Goal: Obtain resource: Obtain resource

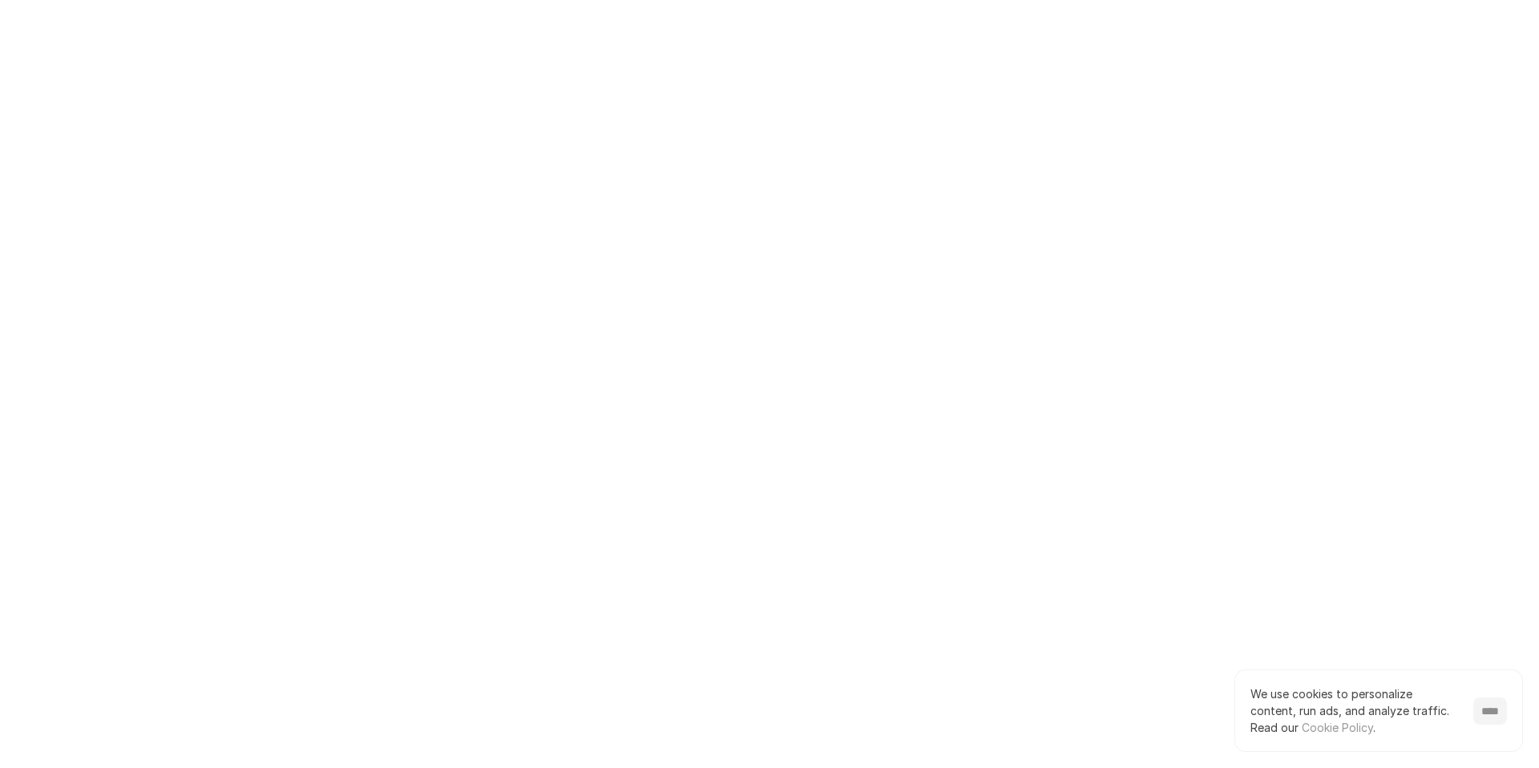
click at [1485, 706] on input "****" at bounding box center [1491, 710] width 34 height 27
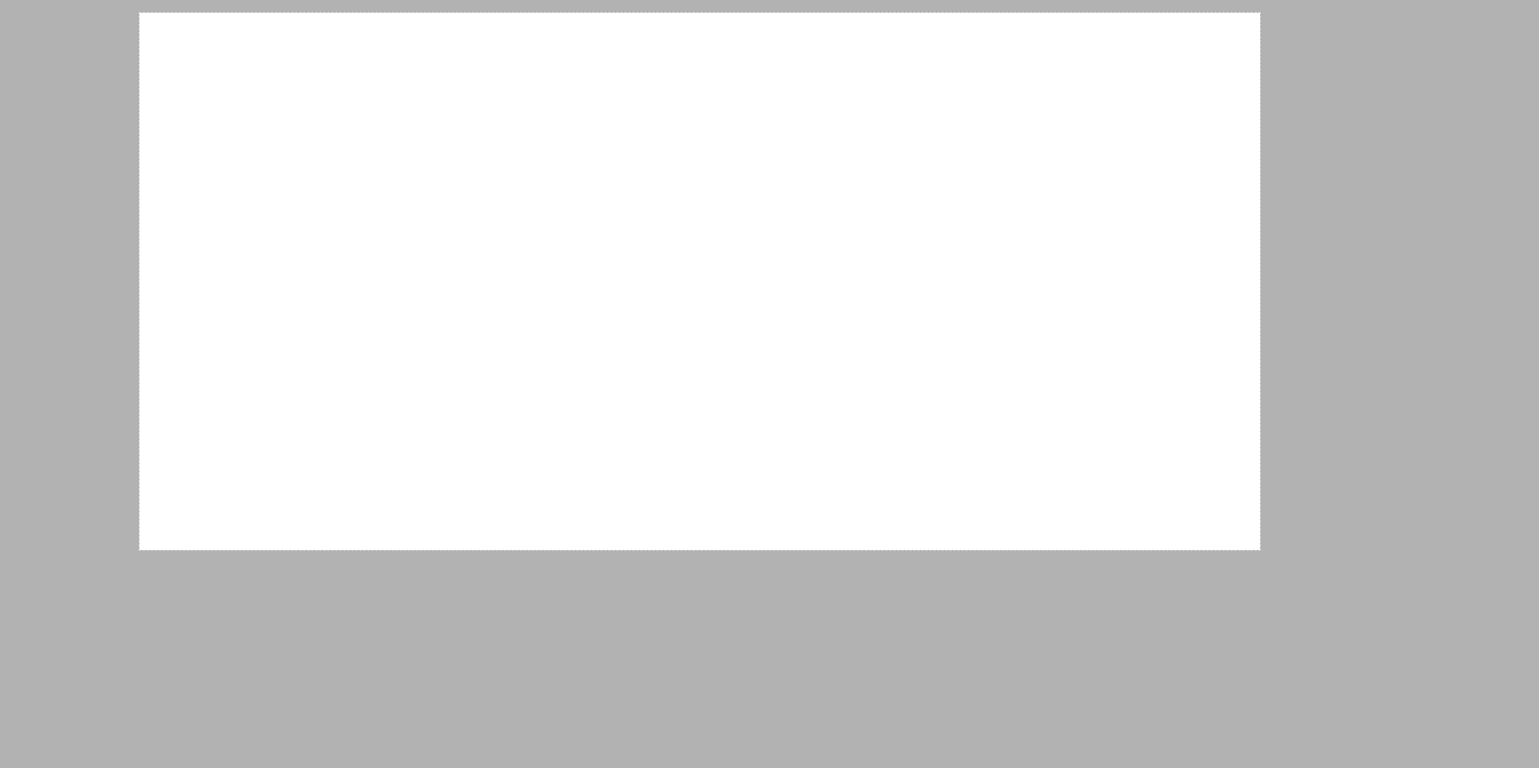
drag, startPoint x: 139, startPoint y: 13, endPoint x: 1260, endPoint y: 550, distance: 1242.8
click at [1260, 550] on div "1398 X 670" at bounding box center [769, 384] width 1539 height 768
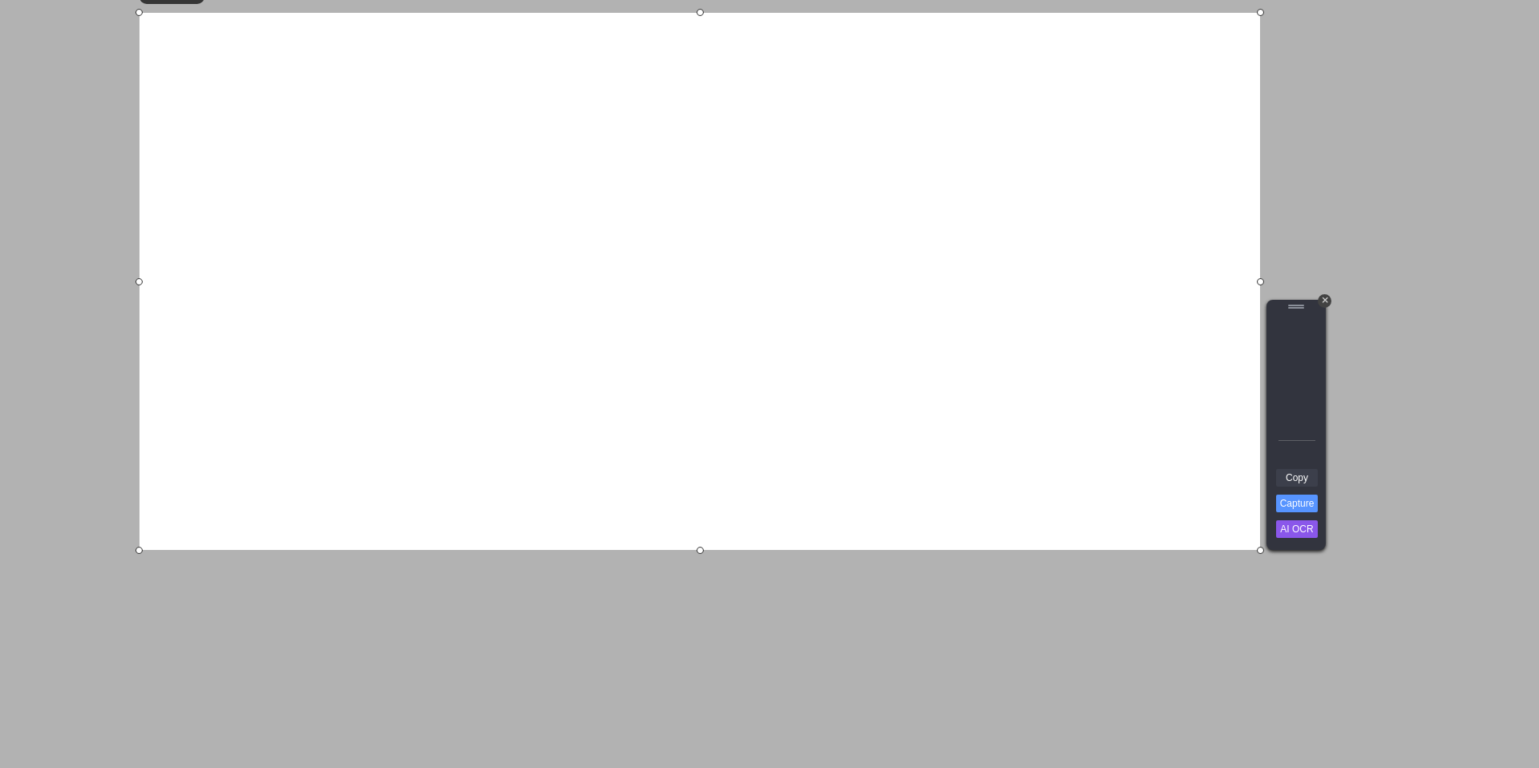
click at [1300, 477] on link "Copy" at bounding box center [1297, 478] width 42 height 18
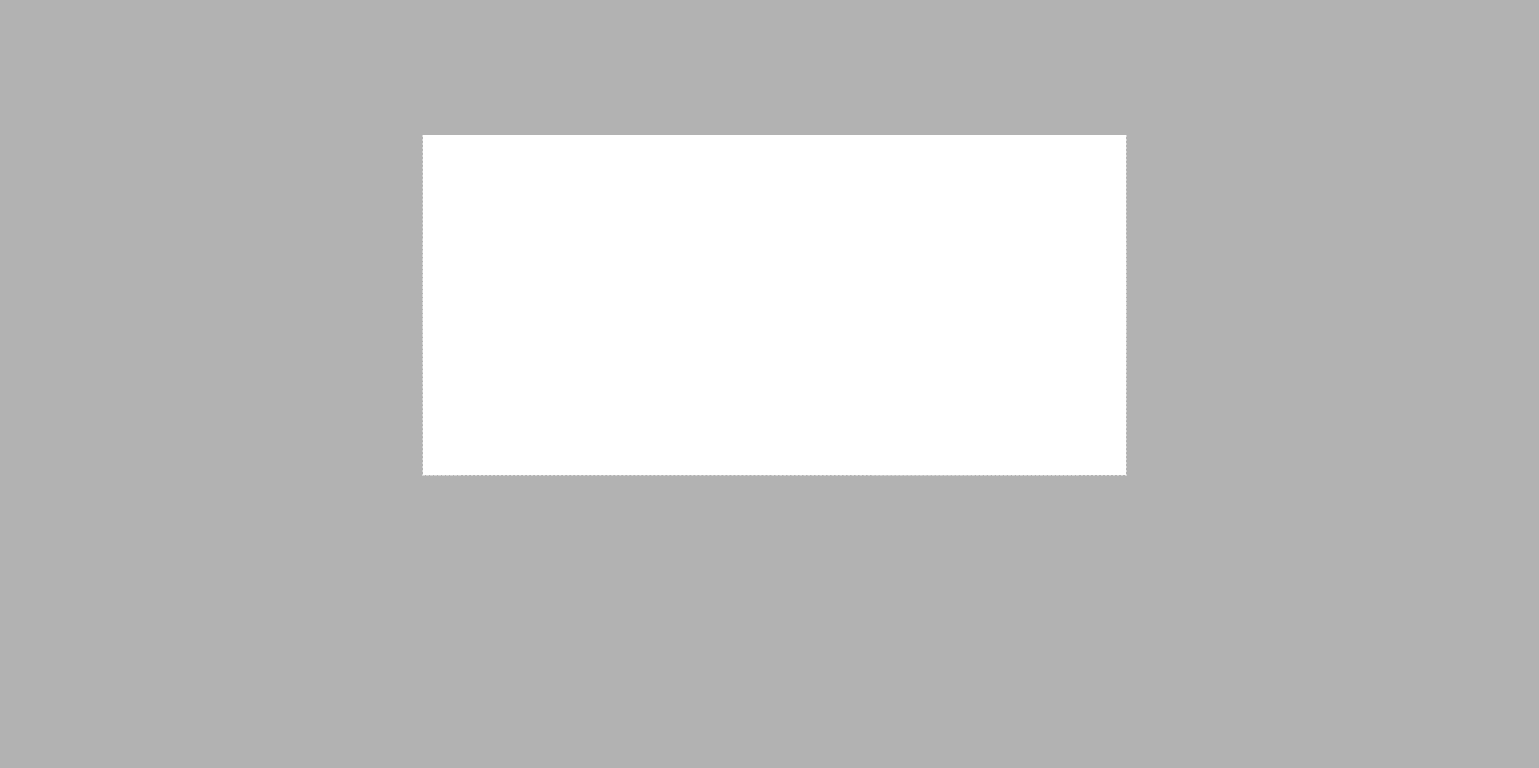
drag, startPoint x: 423, startPoint y: 135, endPoint x: 1119, endPoint y: 467, distance: 771.0
click at [1126, 475] on div "877 X 424" at bounding box center [769, 384] width 1539 height 768
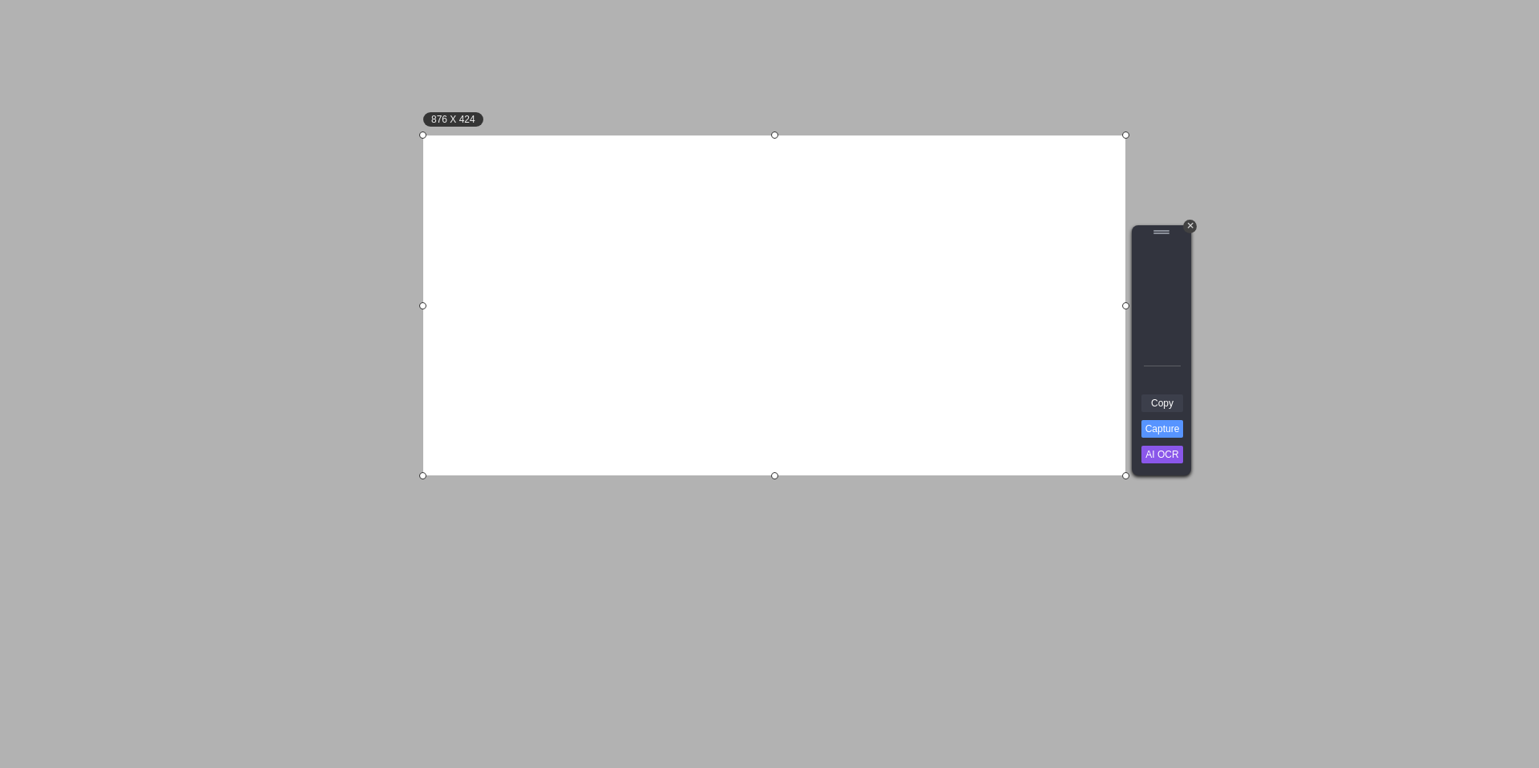
click at [1163, 403] on link "Copy" at bounding box center [1163, 403] width 42 height 18
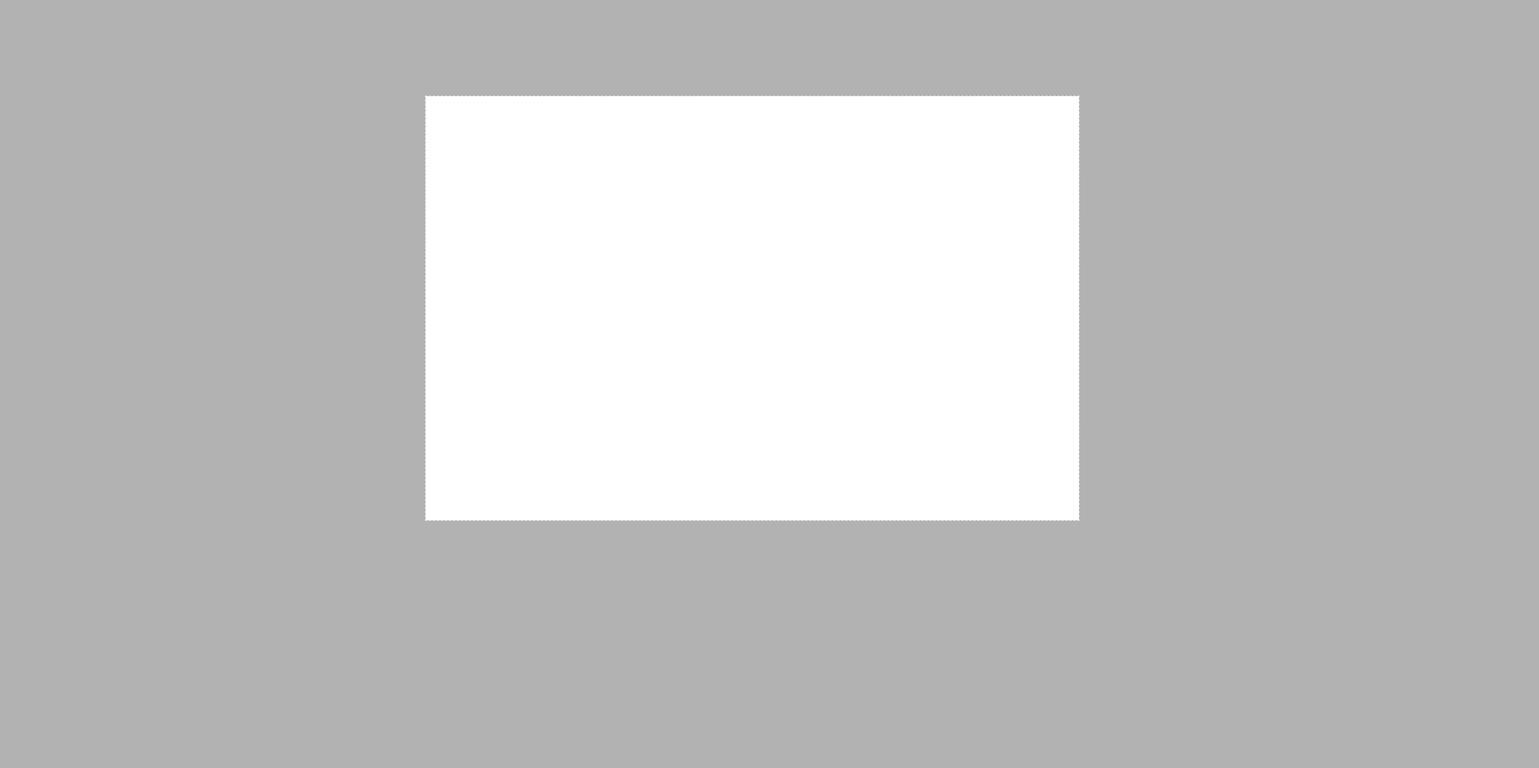
drag, startPoint x: 428, startPoint y: 98, endPoint x: 1079, endPoint y: 520, distance: 776.1
click at [1079, 520] on div "815 X 529" at bounding box center [769, 384] width 1539 height 768
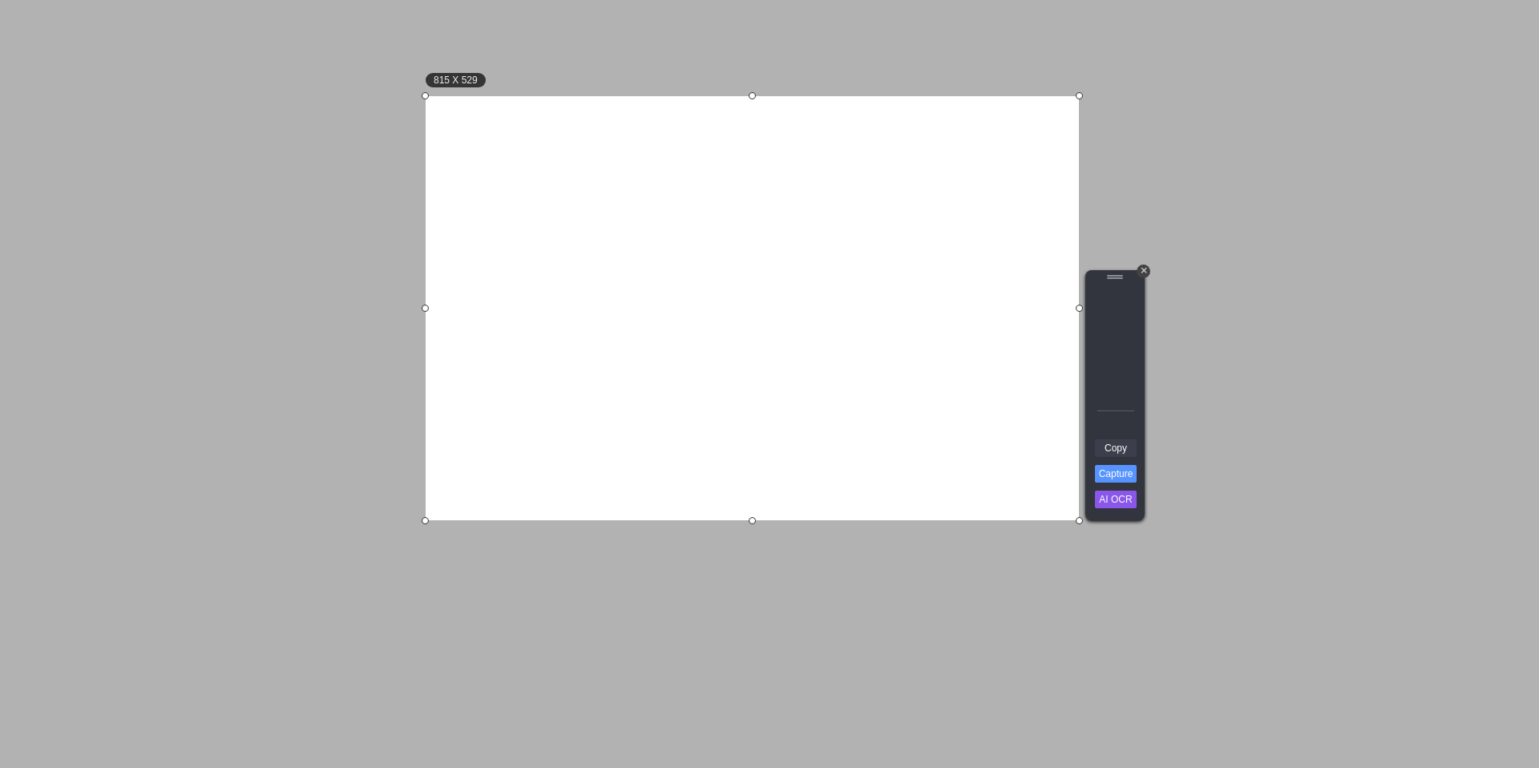
click at [1114, 443] on link "Copy" at bounding box center [1116, 448] width 42 height 18
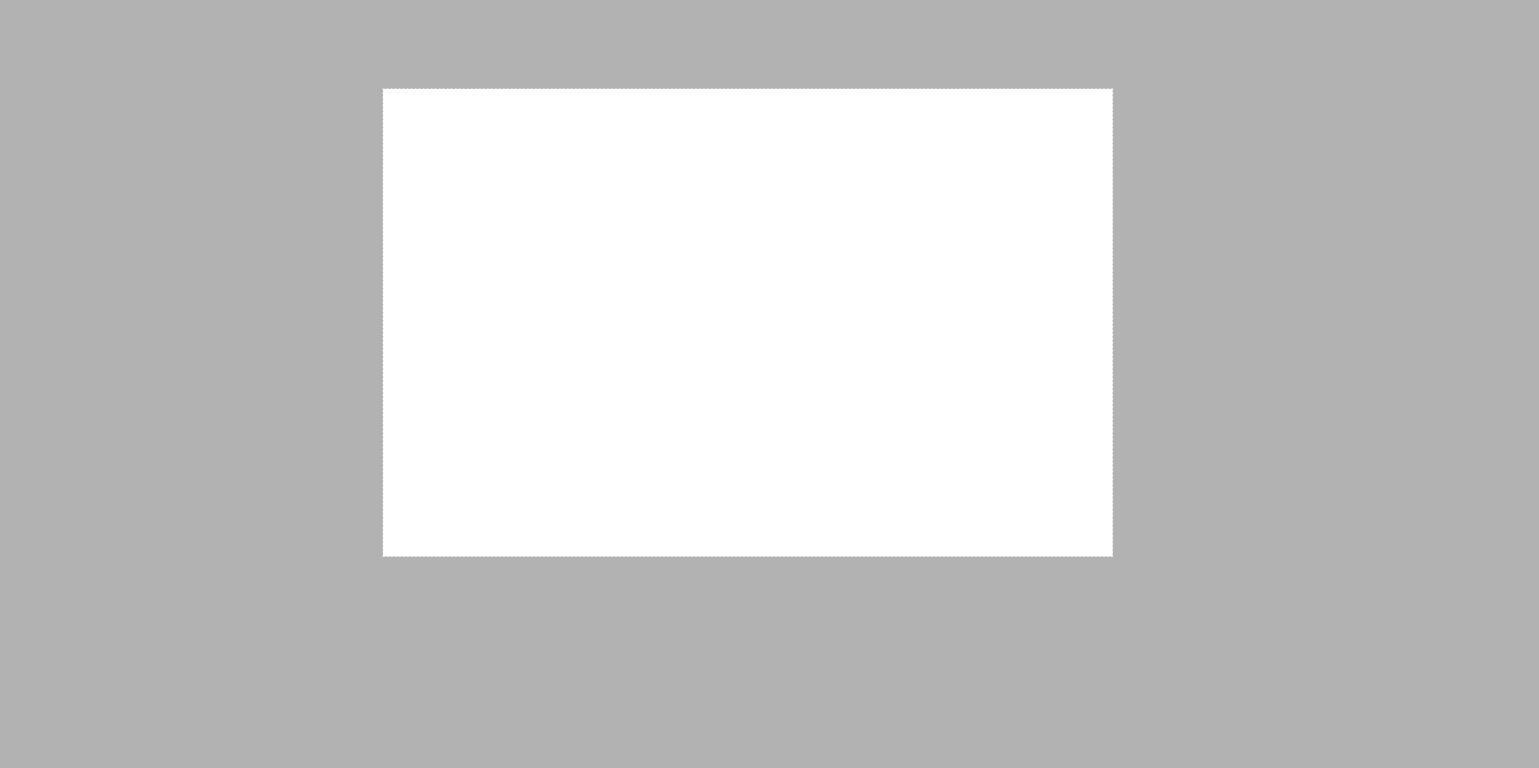
drag, startPoint x: 383, startPoint y: 89, endPoint x: 1113, endPoint y: 556, distance: 866.4
click at [1113, 556] on div "910 X 583" at bounding box center [769, 384] width 1539 height 768
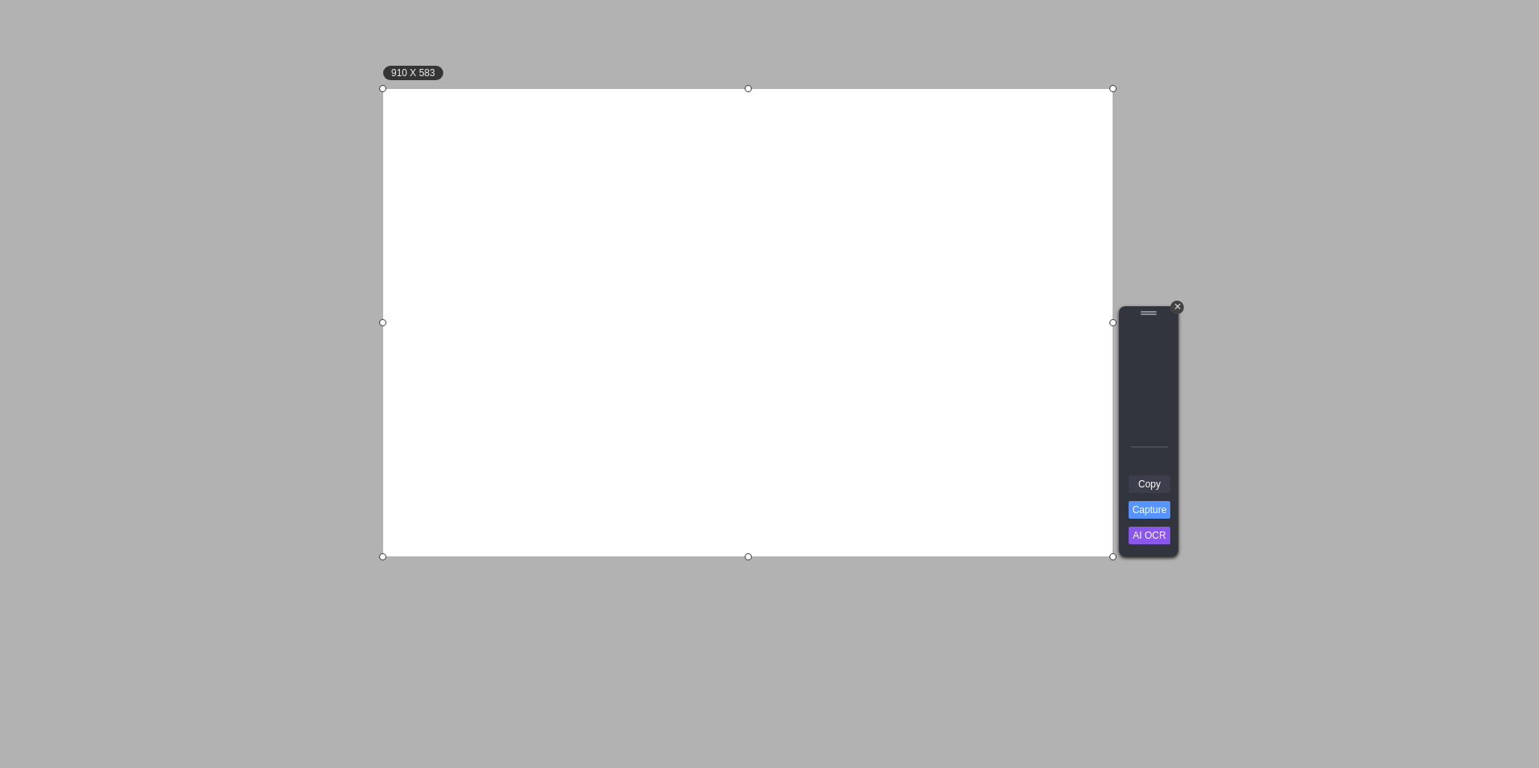
click at [1145, 481] on link "Copy" at bounding box center [1150, 484] width 42 height 18
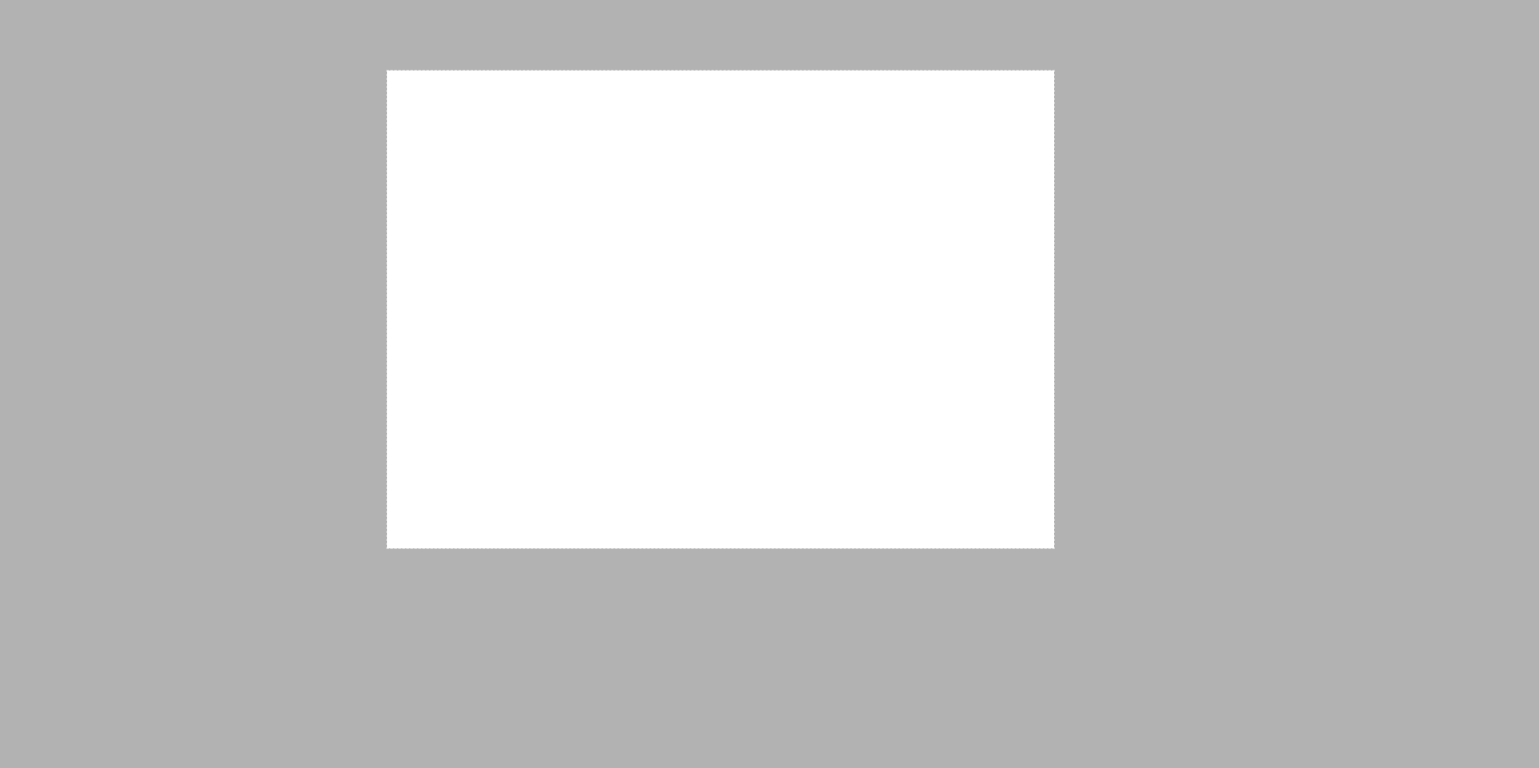
drag, startPoint x: 387, startPoint y: 71, endPoint x: 1053, endPoint y: 543, distance: 815.9
click at [1054, 548] on div "832 X 596" at bounding box center [769, 384] width 1539 height 768
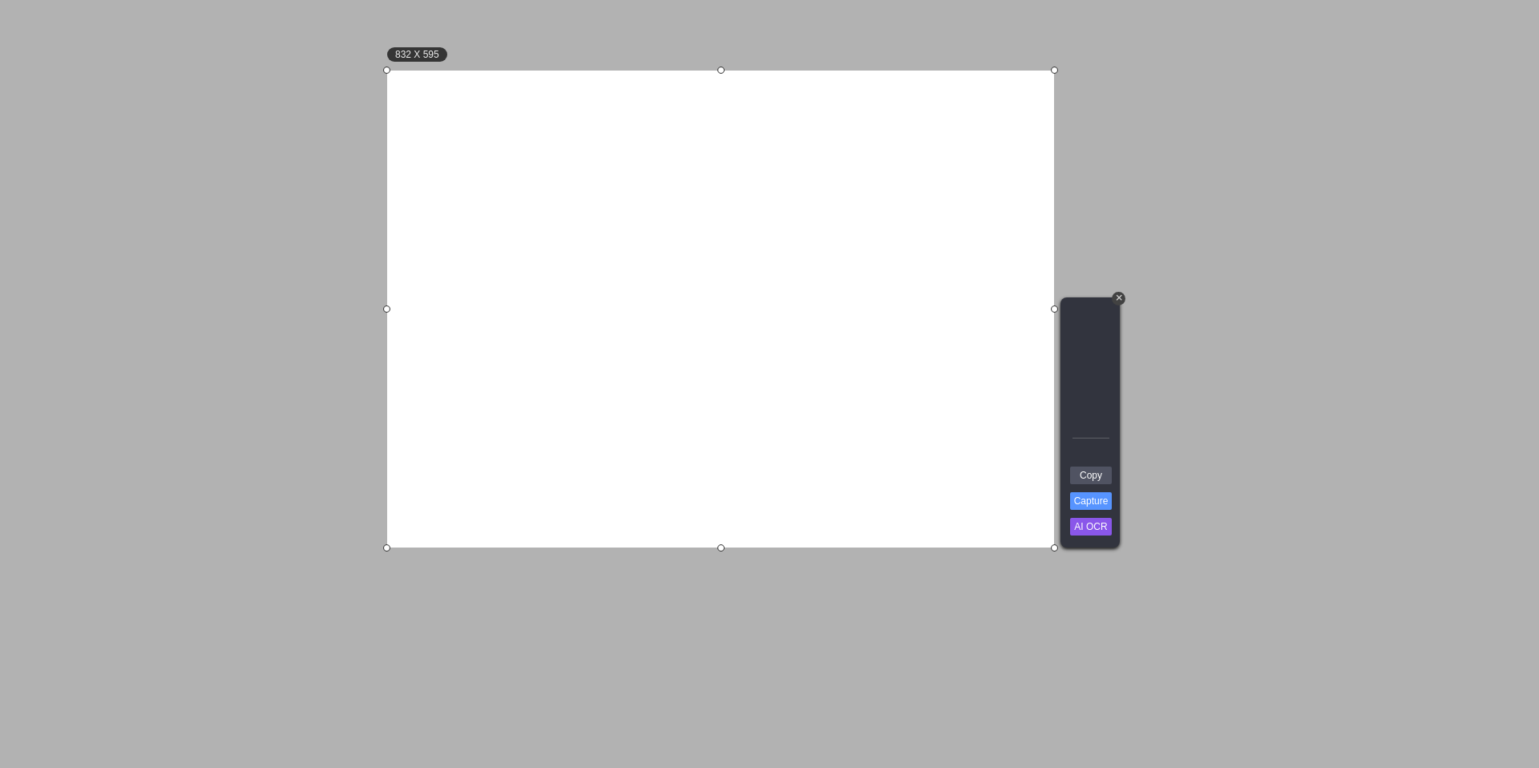
drag, startPoint x: 1093, startPoint y: 474, endPoint x: 1090, endPoint y: 514, distance: 40.2
click at [1093, 474] on link "Copy" at bounding box center [1091, 476] width 42 height 18
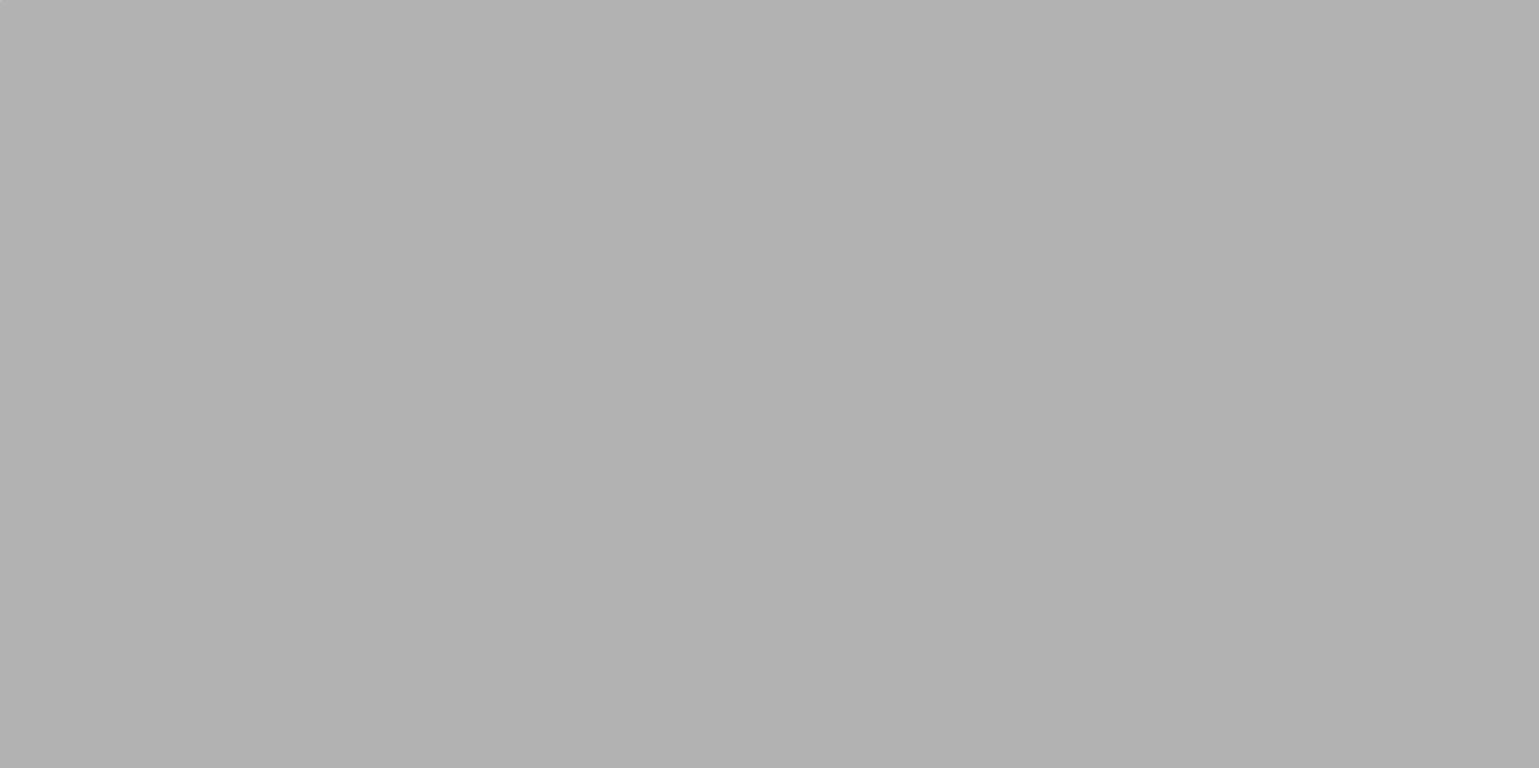
click at [451, 146] on div "0 X 0" at bounding box center [769, 384] width 1539 height 768
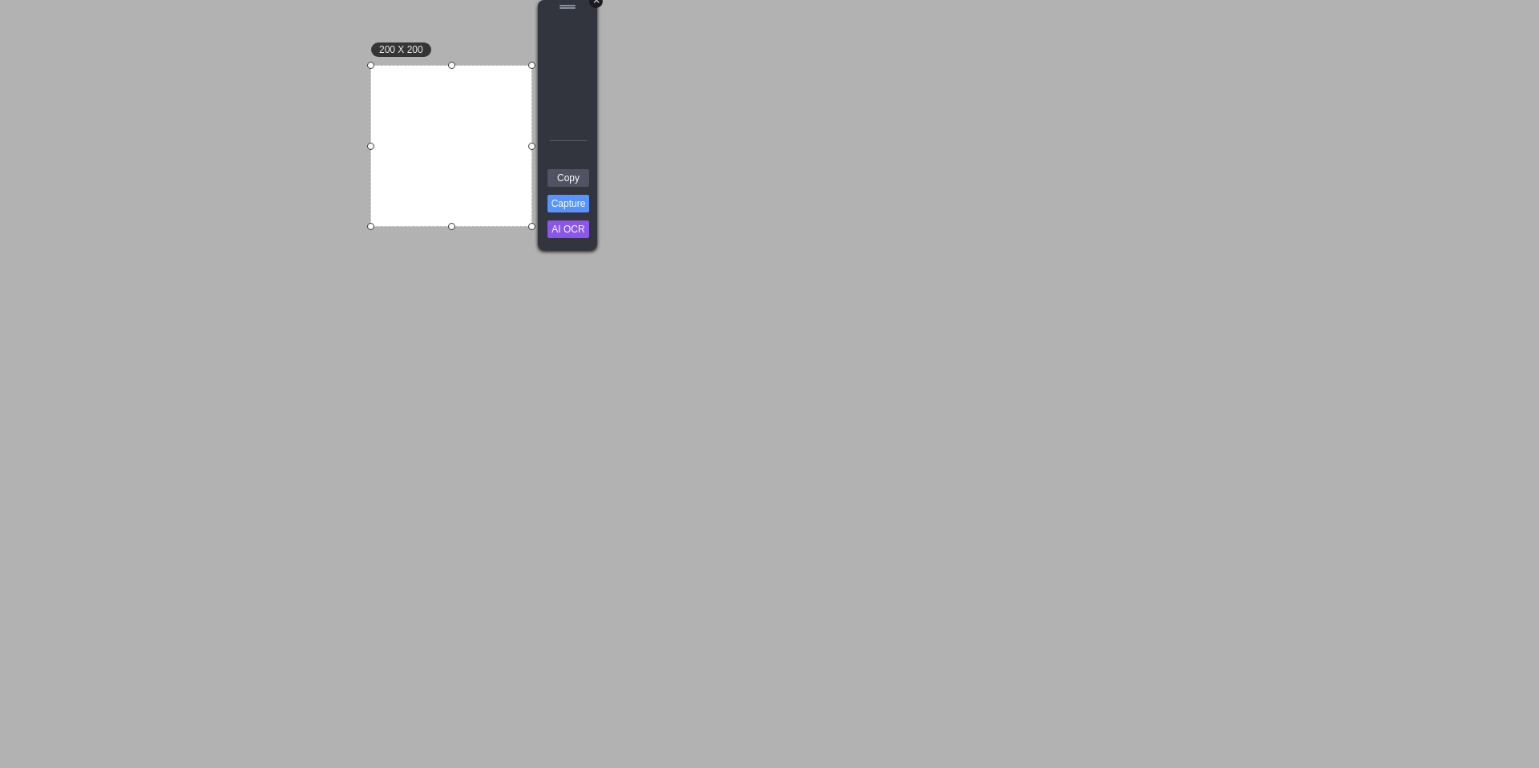
click at [596, 0] on div "+" at bounding box center [596, 1] width 14 height 14
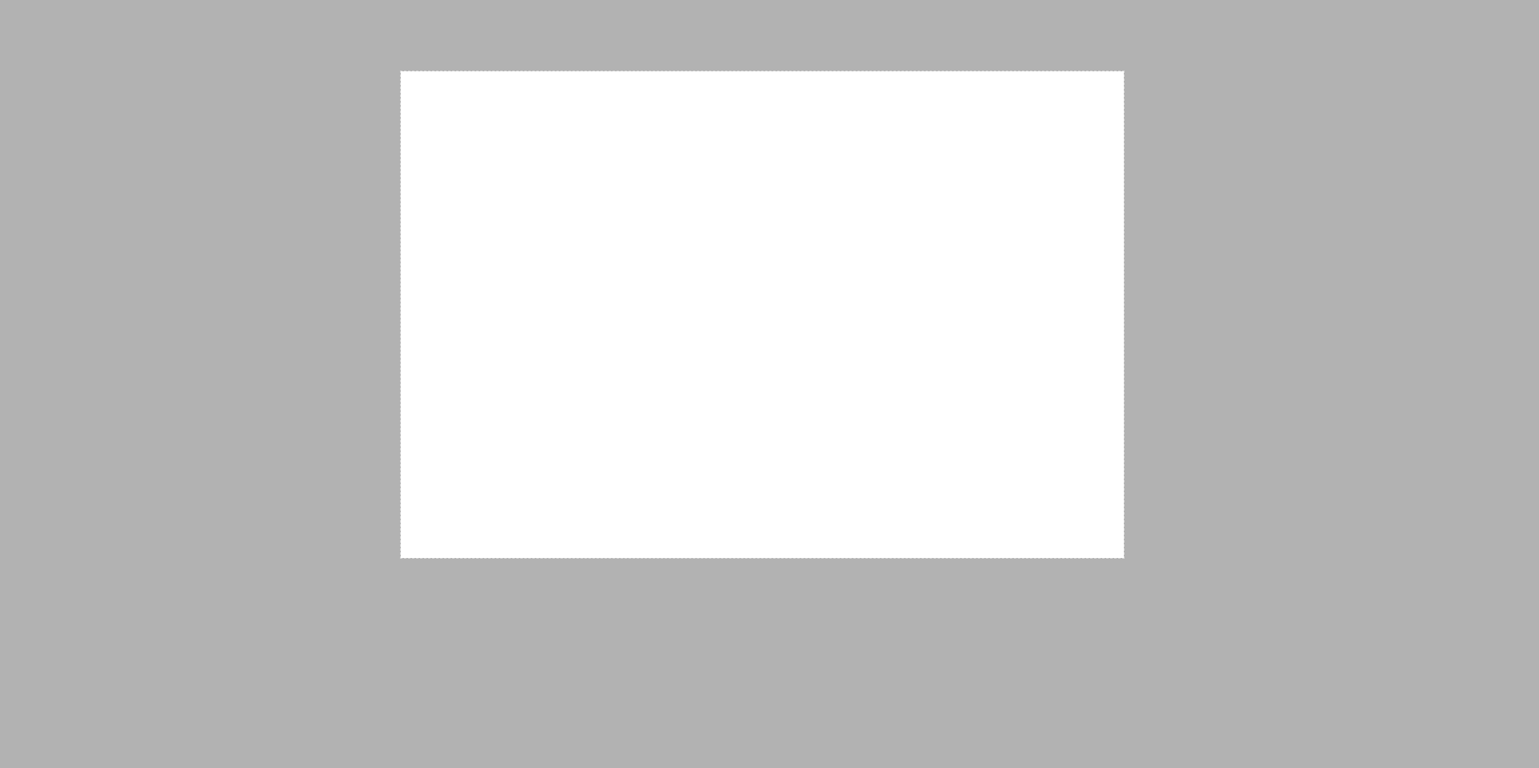
drag, startPoint x: 401, startPoint y: 71, endPoint x: 1124, endPoint y: 558, distance: 871.6
click at [1124, 558] on div "902 X 607" at bounding box center [769, 384] width 1539 height 768
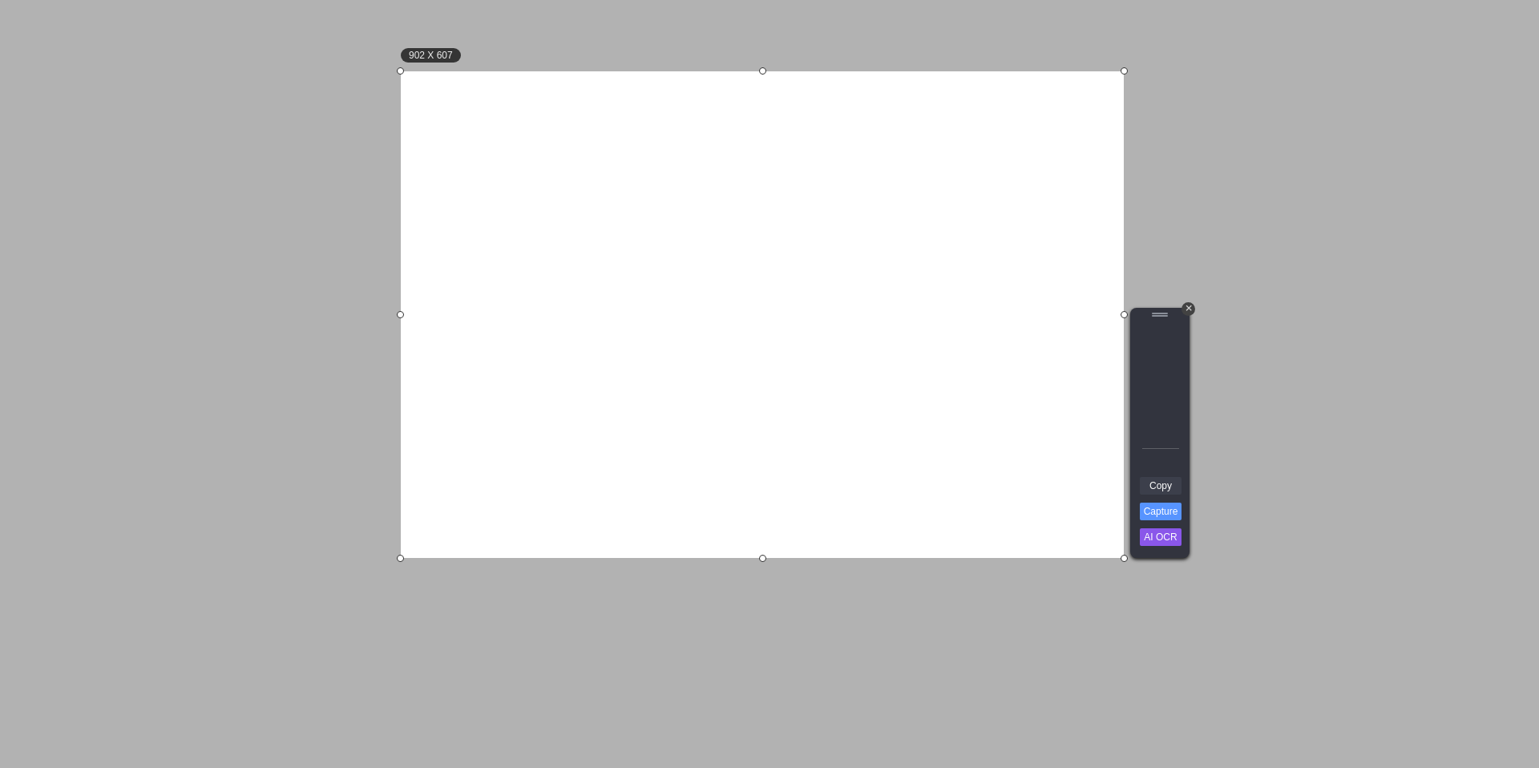
click at [1163, 489] on link "Copy" at bounding box center [1161, 486] width 42 height 18
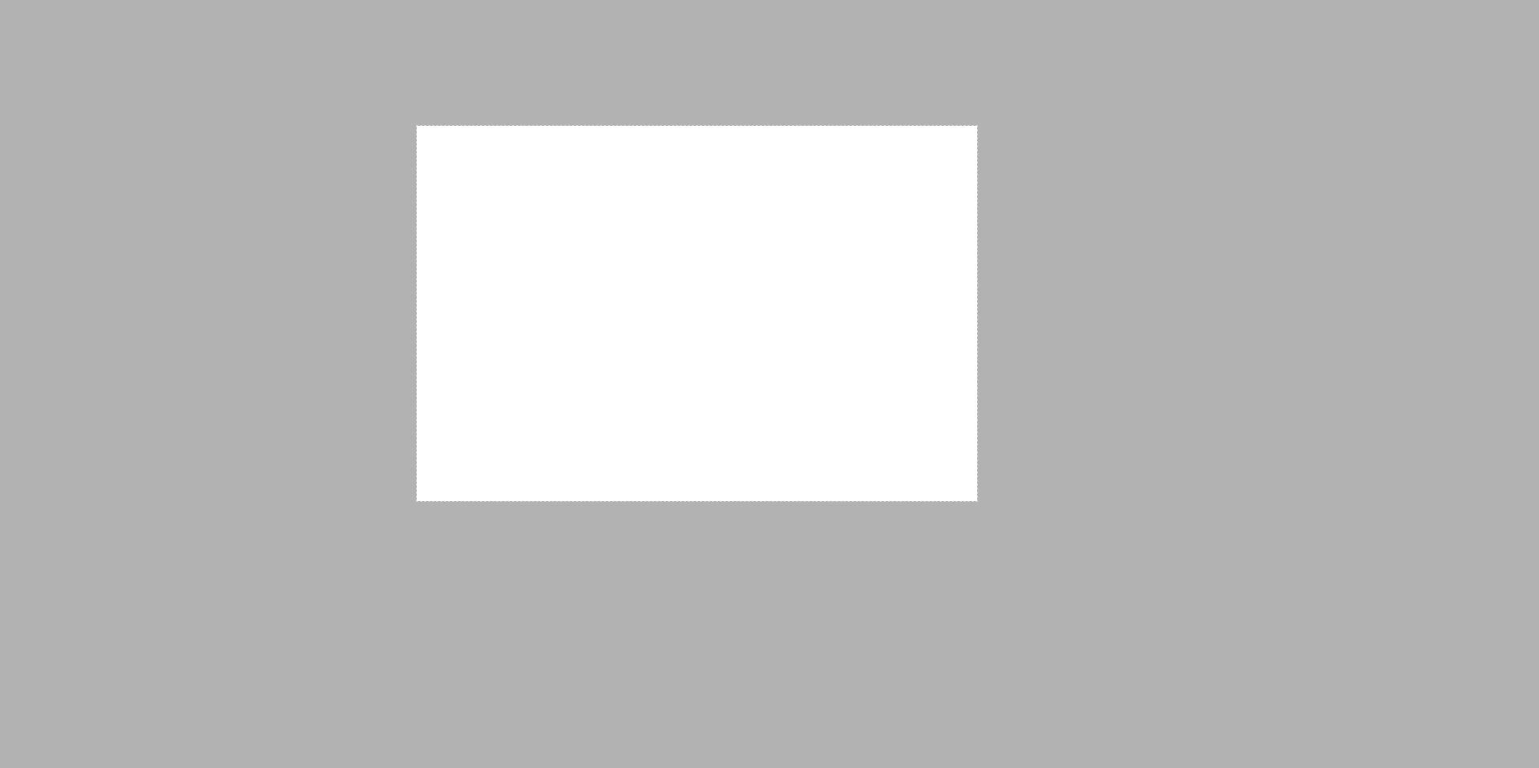
drag, startPoint x: 417, startPoint y: 126, endPoint x: 977, endPoint y: 501, distance: 674.4
click at [977, 501] on div "699 X 468" at bounding box center [769, 384] width 1539 height 768
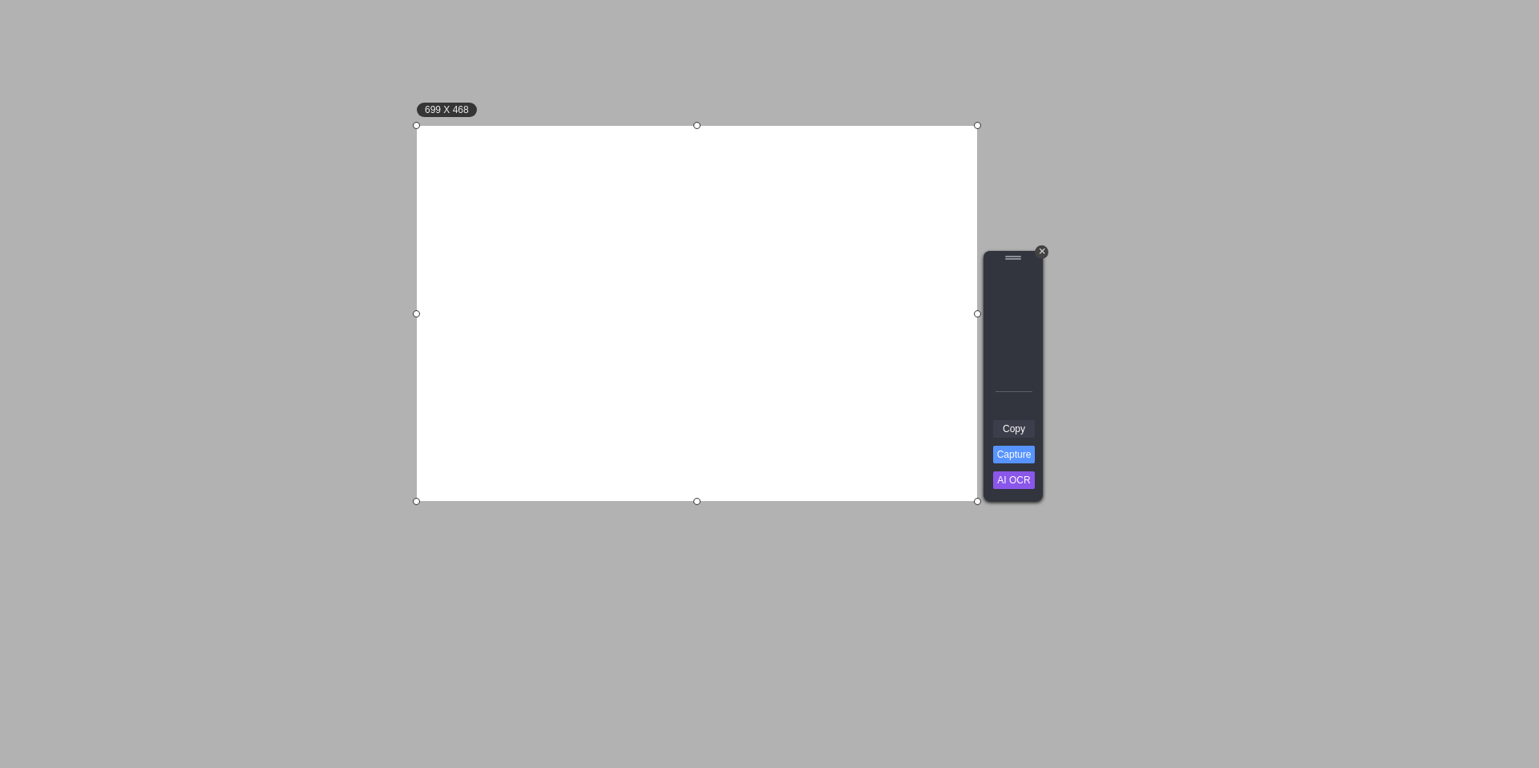
click at [1016, 431] on link "Copy" at bounding box center [1014, 429] width 42 height 18
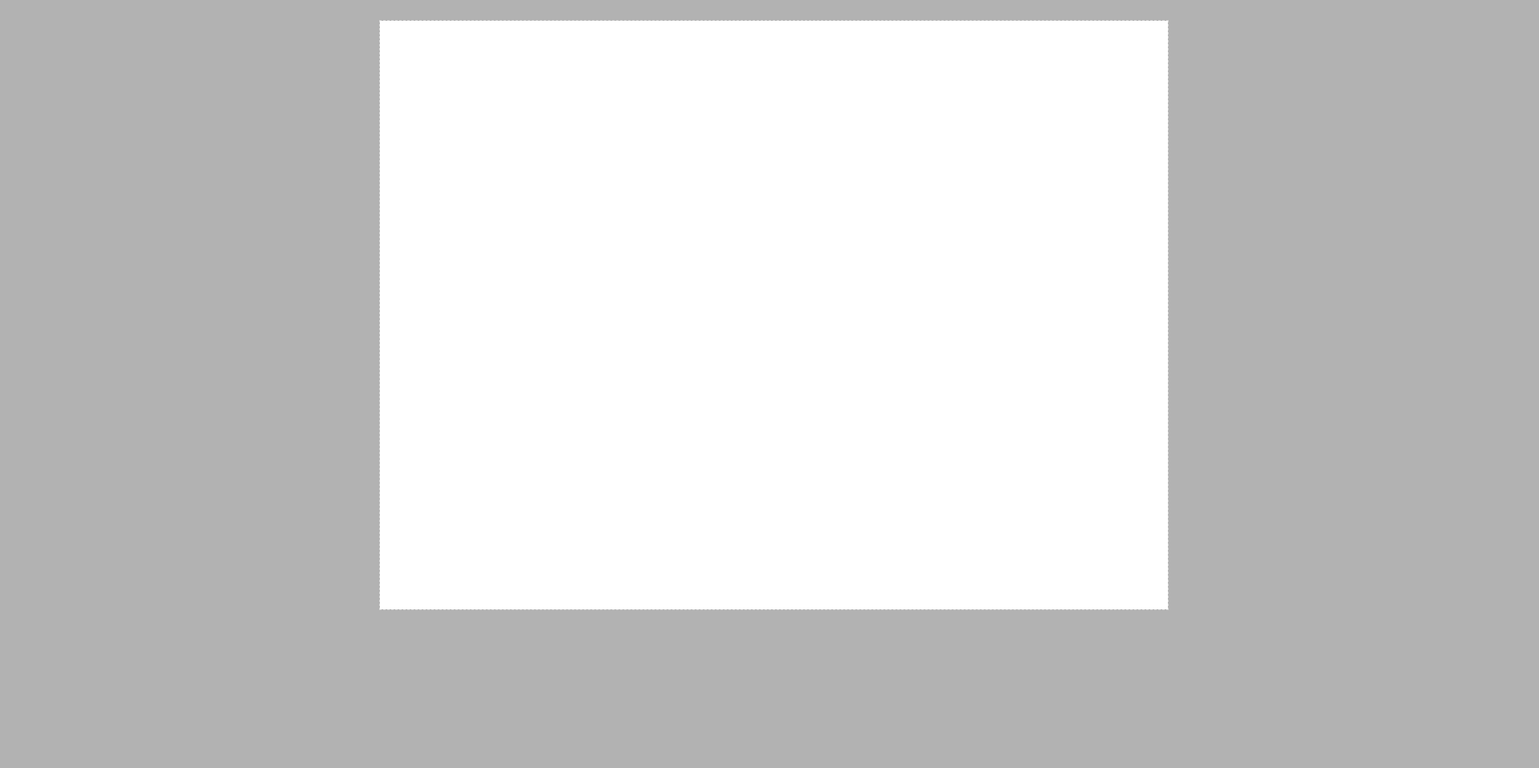
drag, startPoint x: 380, startPoint y: 21, endPoint x: 1168, endPoint y: 609, distance: 983.5
click at [1168, 609] on div "983 X 734" at bounding box center [769, 384] width 1539 height 768
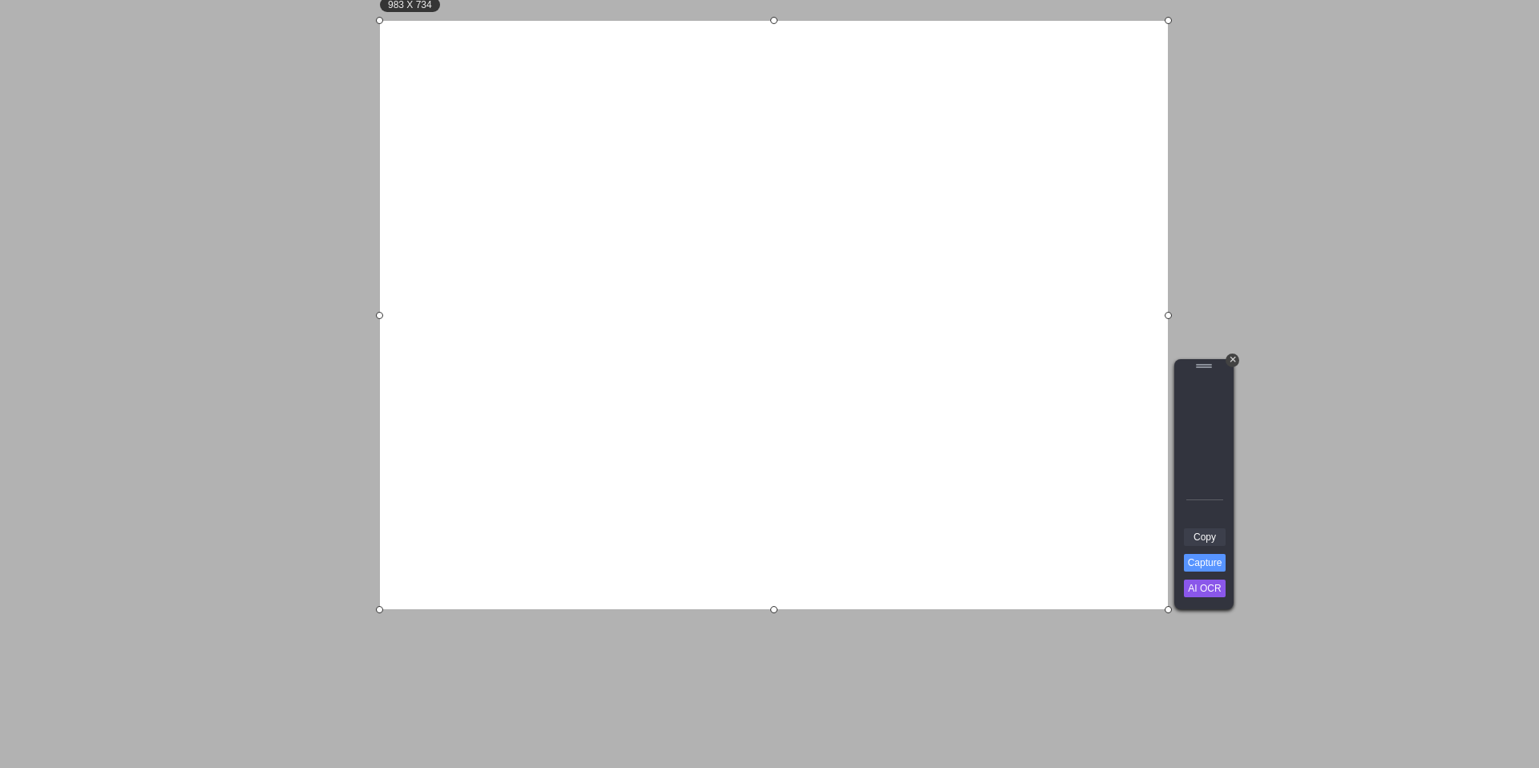
click at [1219, 535] on link "Copy" at bounding box center [1205, 537] width 42 height 18
